Goal: Communication & Community: Answer question/provide support

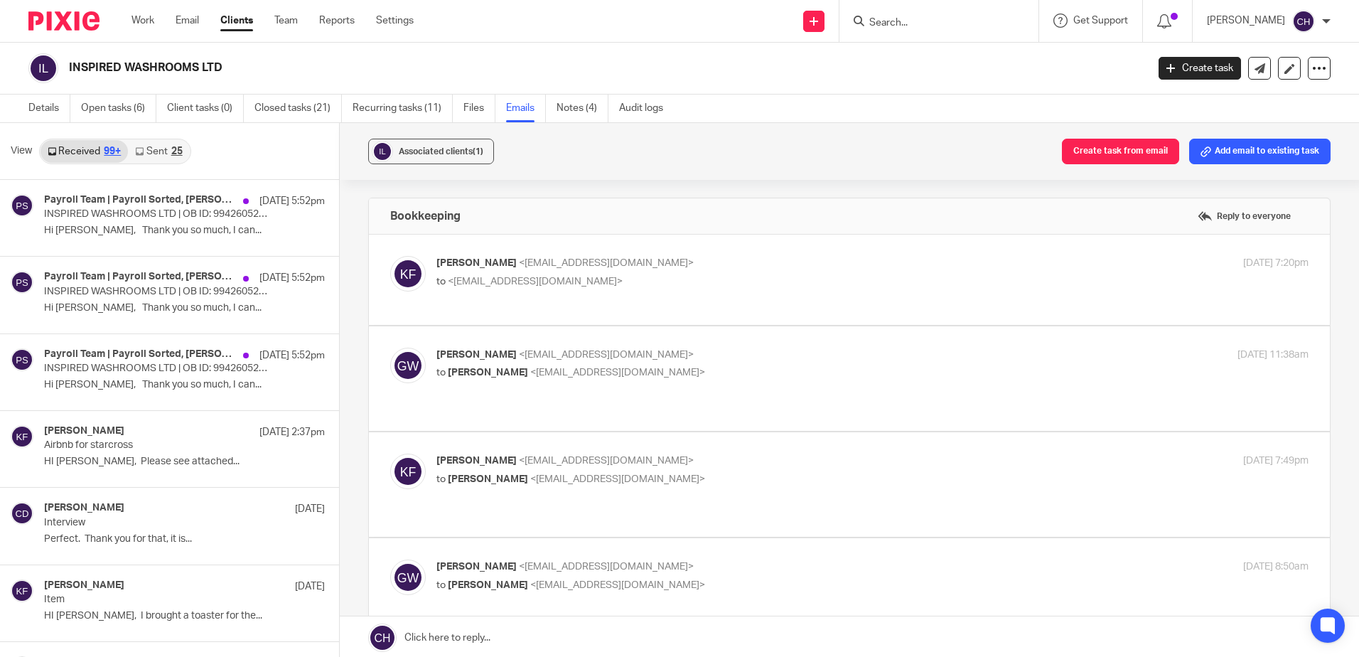
scroll to position [170, 0]
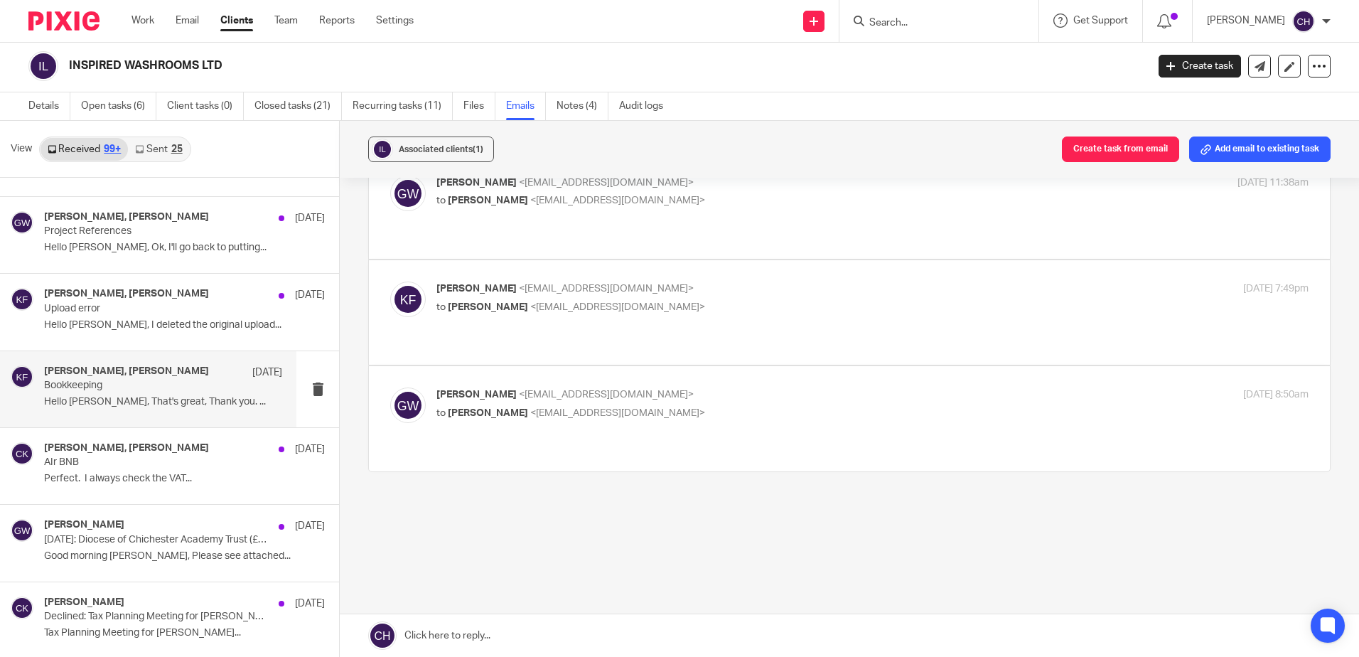
click at [599, 571] on div "Bookkeeping Reply to everyone [PERSON_NAME] <[EMAIL_ADDRESS][DOMAIN_NAME]> to <…" at bounding box center [849, 299] width 963 height 546
click at [206, 490] on div "[PERSON_NAME], [PERSON_NAME] [DATE] AIr BNB Perfect. I always check the VAT..." at bounding box center [163, 466] width 238 height 48
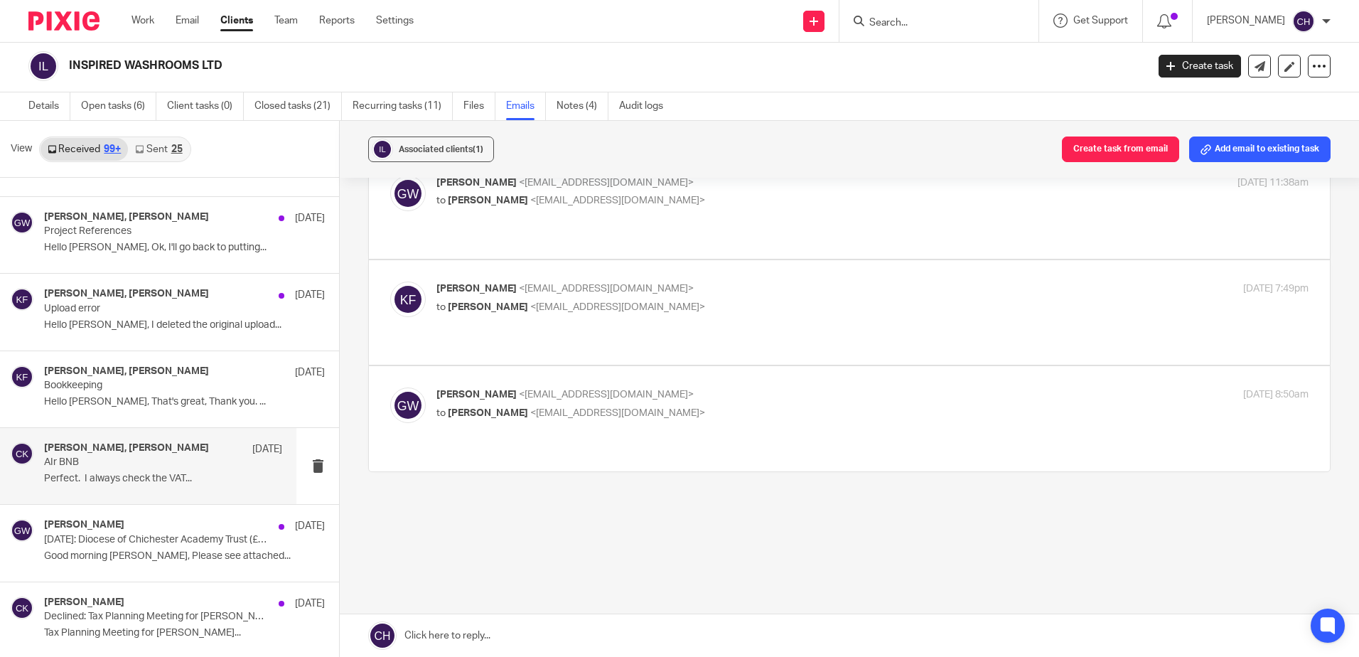
click at [131, 476] on p "Perfect. I always check the VAT..." at bounding box center [163, 479] width 238 height 12
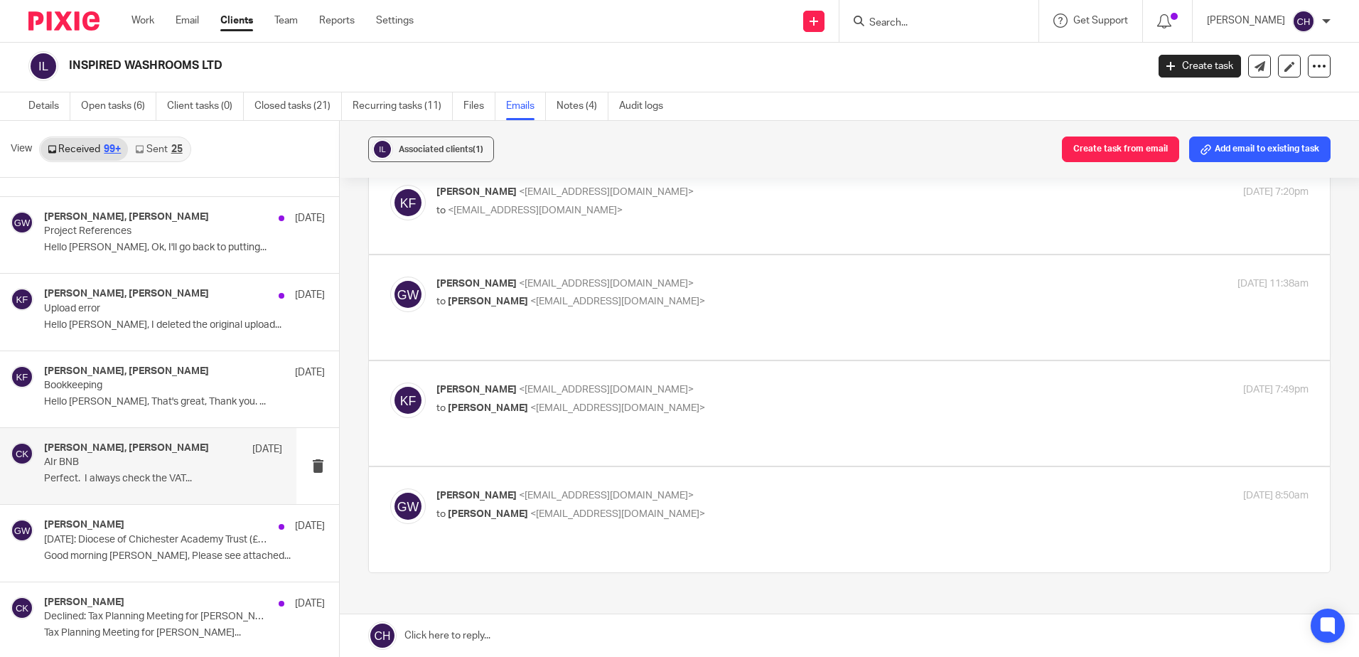
scroll to position [0, 0]
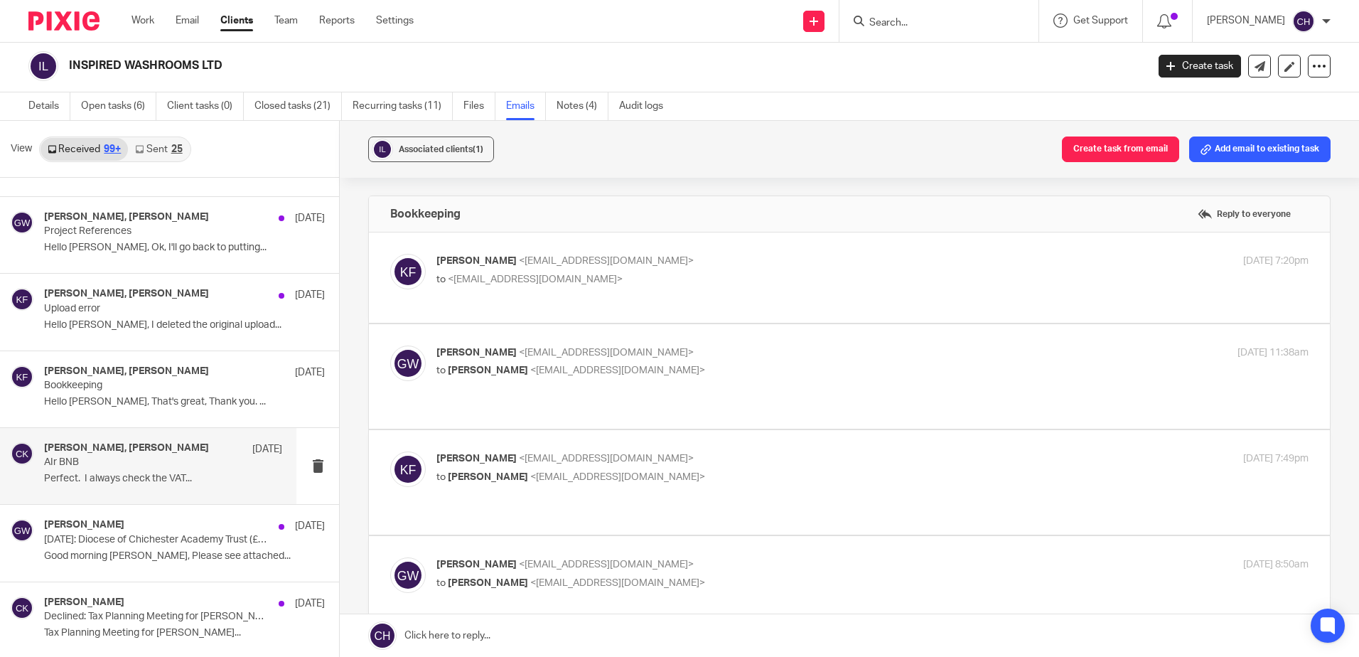
click at [833, 276] on p "to <[EMAIL_ADDRESS][DOMAIN_NAME]>" at bounding box center [728, 279] width 582 height 15
checkbox input "true"
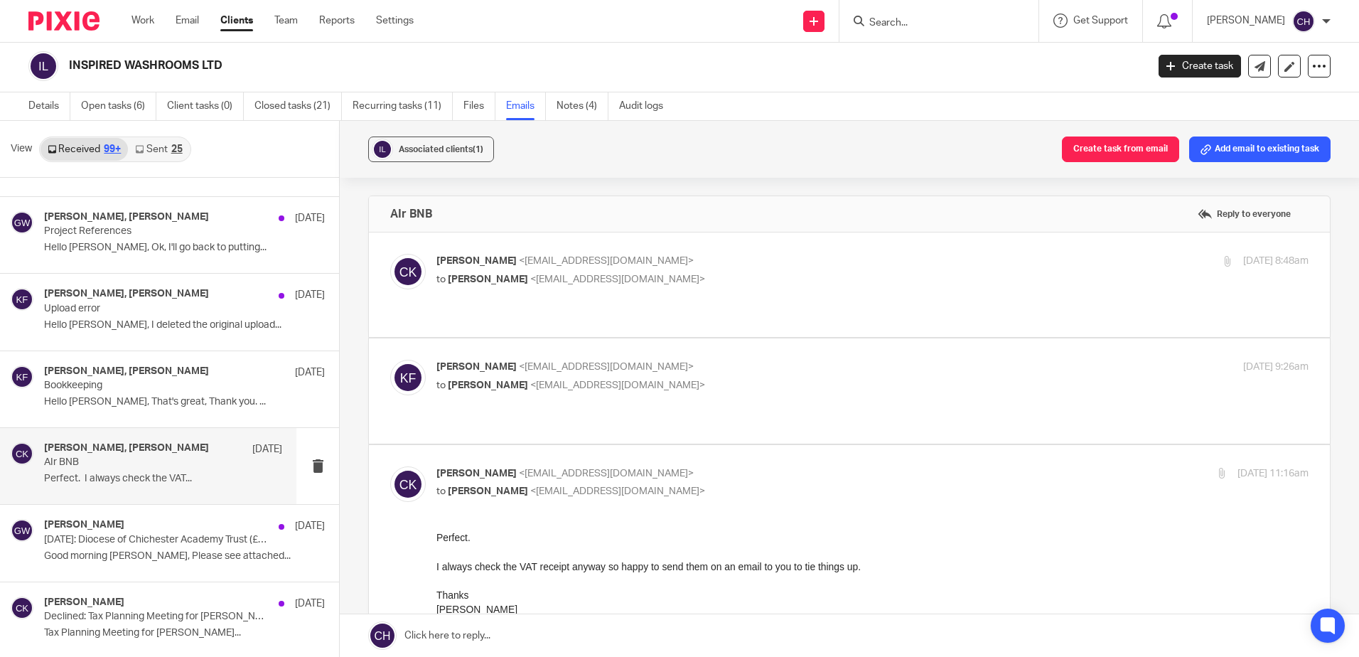
click at [818, 259] on p "[PERSON_NAME] <[EMAIL_ADDRESS][DOMAIN_NAME]>" at bounding box center [728, 261] width 582 height 15
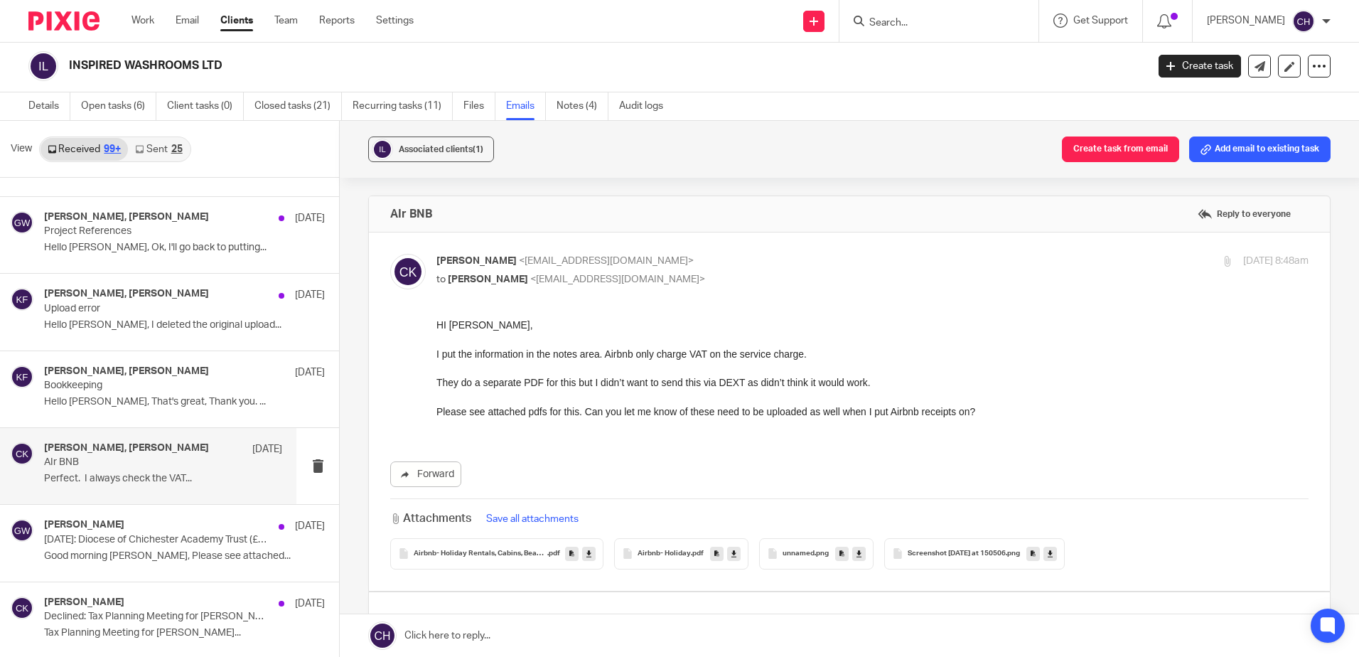
click at [824, 260] on p "[PERSON_NAME] <[EMAIL_ADDRESS][DOMAIN_NAME]>" at bounding box center [728, 261] width 582 height 15
checkbox input "false"
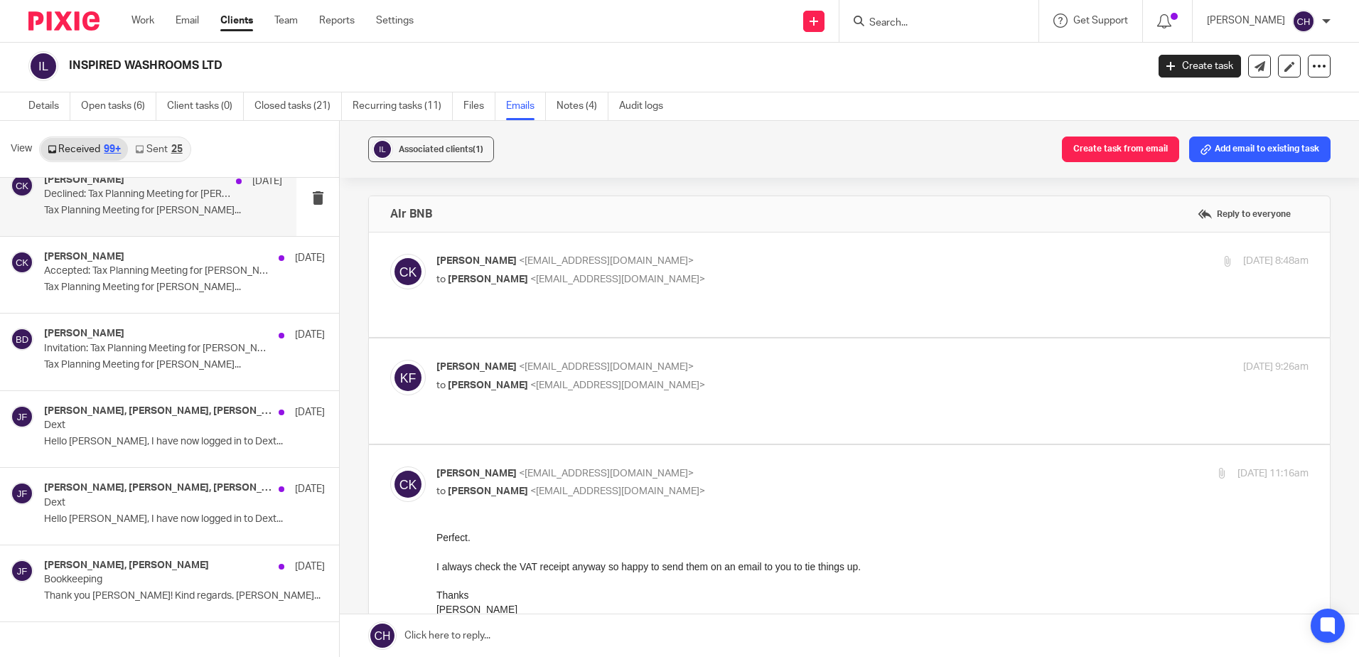
scroll to position [9197, 0]
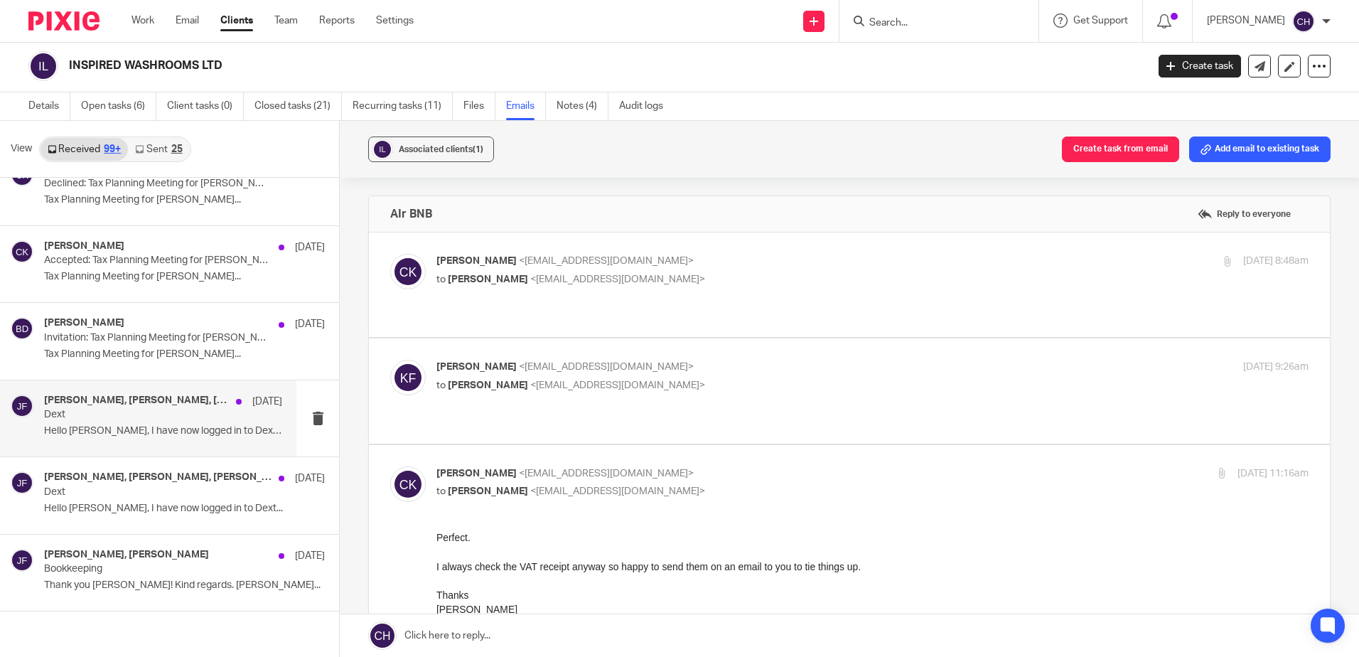
click at [139, 445] on div "[PERSON_NAME], [PERSON_NAME], [PERSON_NAME] [DATE] Dext Hello [PERSON_NAME], I …" at bounding box center [148, 418] width 296 height 76
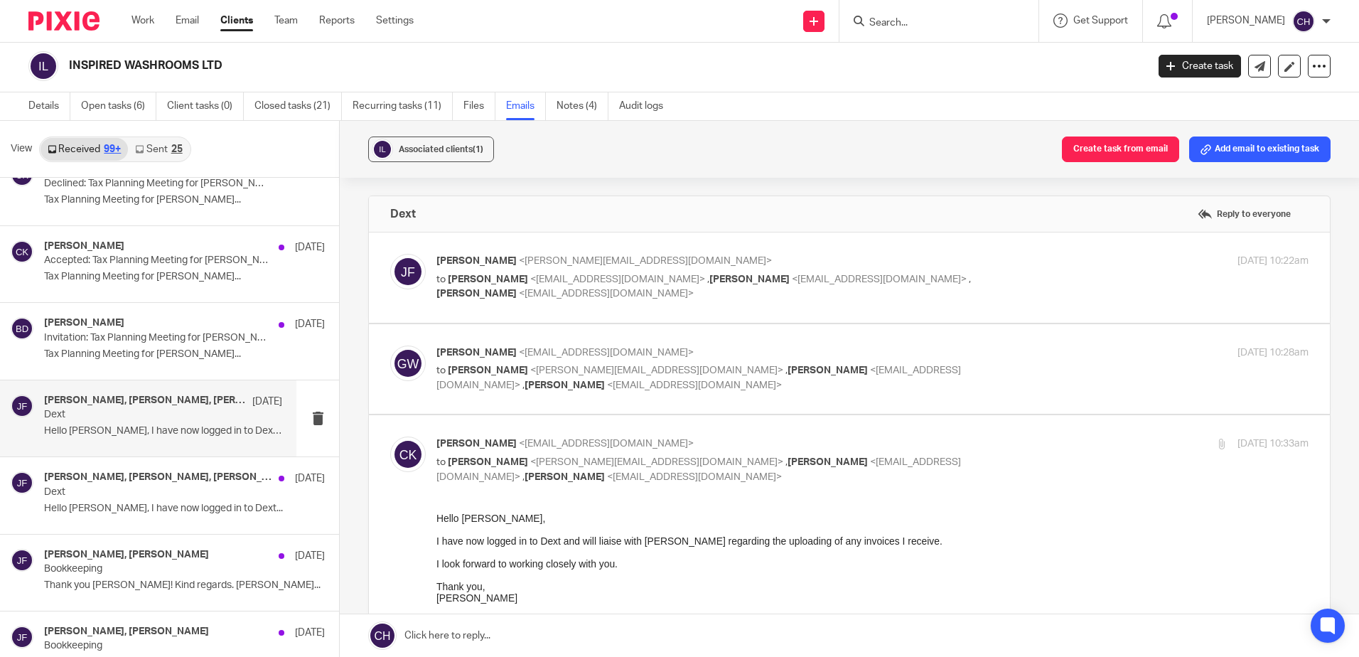
scroll to position [0, 0]
click at [743, 252] on label at bounding box center [849, 278] width 961 height 90
click at [390, 253] on input "checkbox" at bounding box center [390, 253] width 1 height 1
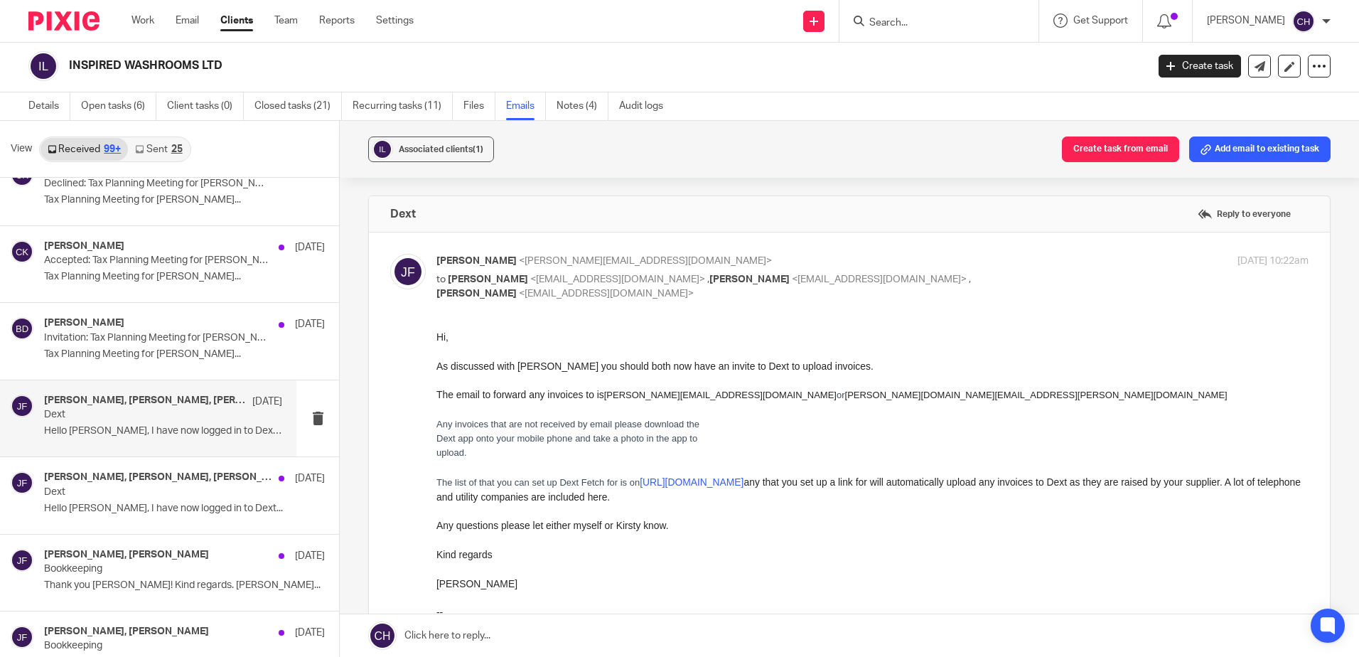
click at [742, 253] on label at bounding box center [849, 555] width 961 height 644
click at [390, 253] on input "checkbox" at bounding box center [390, 253] width 1 height 1
checkbox input "false"
